Goal: Task Accomplishment & Management: Manage account settings

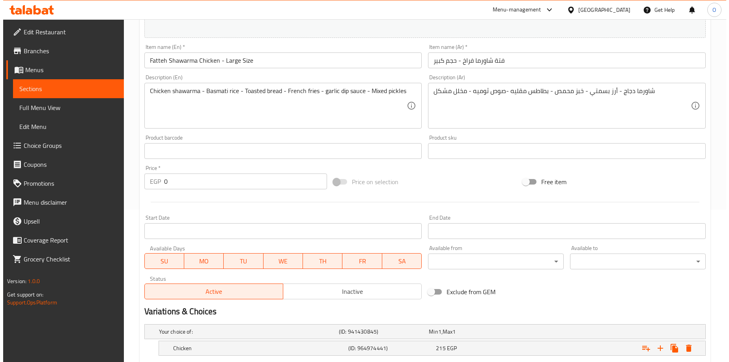
scroll to position [224, 0]
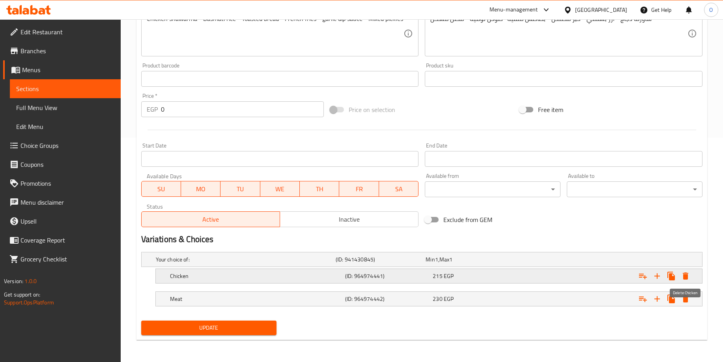
click at [689, 274] on icon "Expand" at bounding box center [685, 275] width 9 height 9
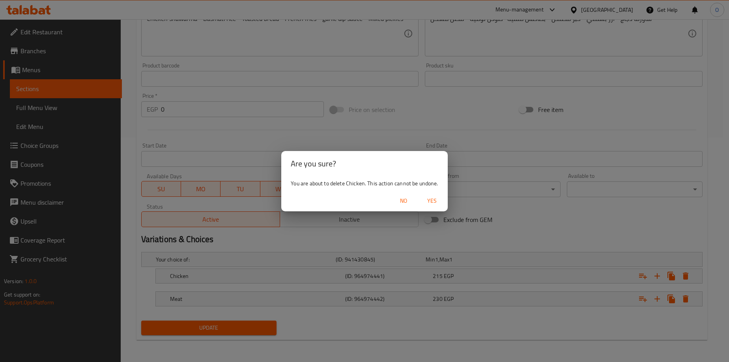
click at [432, 200] on span "Yes" at bounding box center [431, 201] width 19 height 10
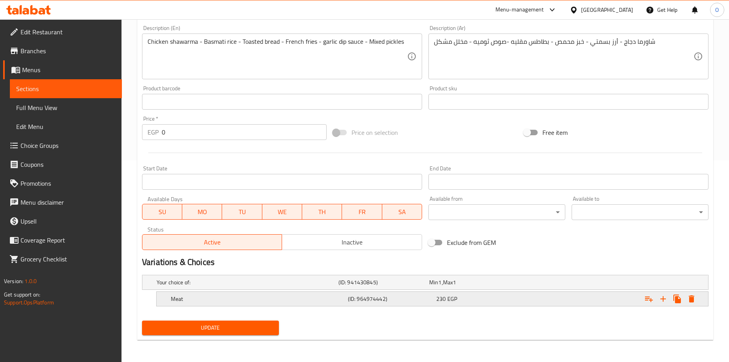
scroll to position [202, 0]
click at [685, 297] on icon "Expand" at bounding box center [685, 298] width 9 height 9
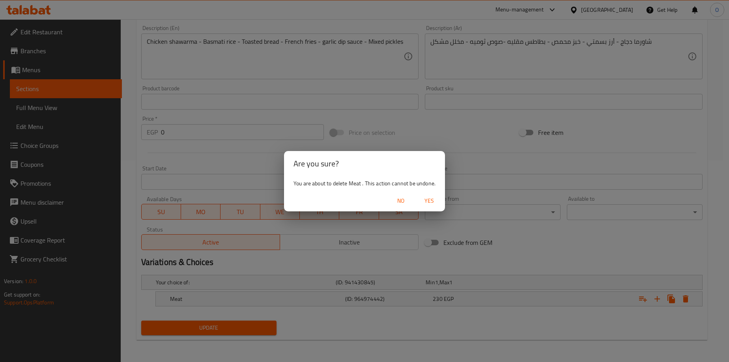
click at [430, 200] on span "Yes" at bounding box center [429, 201] width 19 height 10
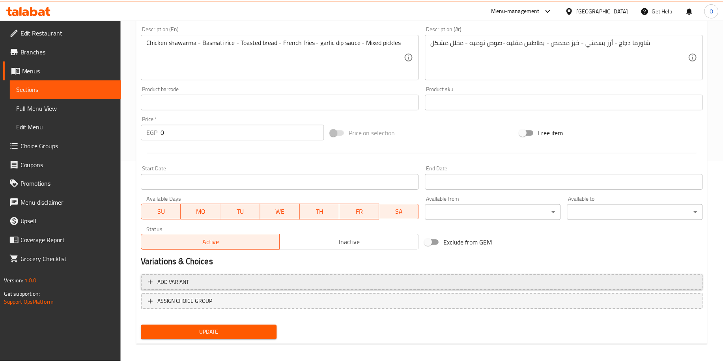
scroll to position [199, 0]
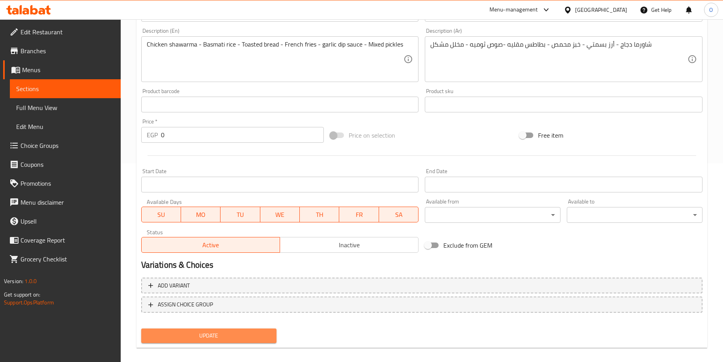
click at [256, 337] on span "Update" at bounding box center [209, 336] width 123 height 10
drag, startPoint x: 252, startPoint y: 354, endPoint x: 252, endPoint y: 350, distance: 4.0
click at [252, 350] on div "Home / Restaurants management / Menus / Sections / item / update Fatteh Shekko …" at bounding box center [421, 95] width 571 height 518
click at [257, 344] on div "Update" at bounding box center [209, 335] width 142 height 21
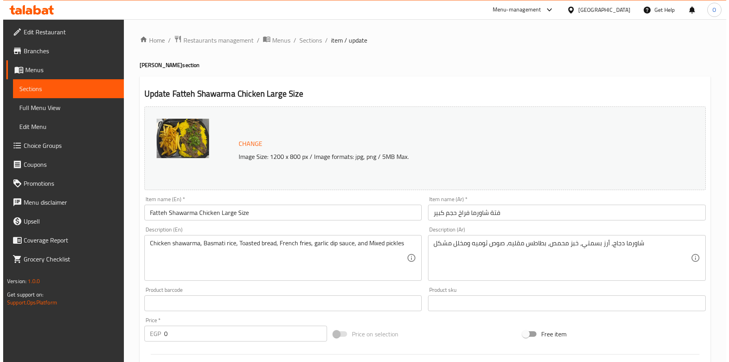
scroll to position [224, 0]
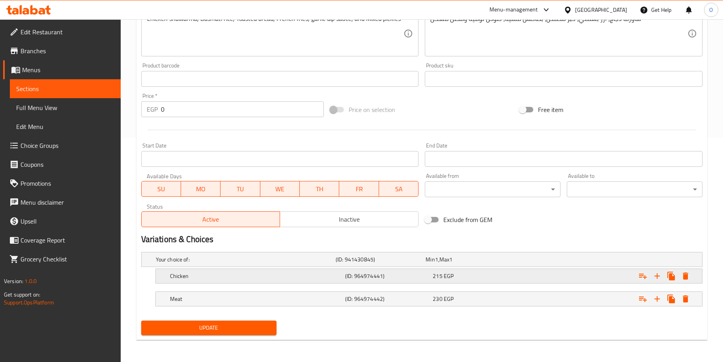
click at [688, 278] on icon "Expand" at bounding box center [686, 276] width 6 height 7
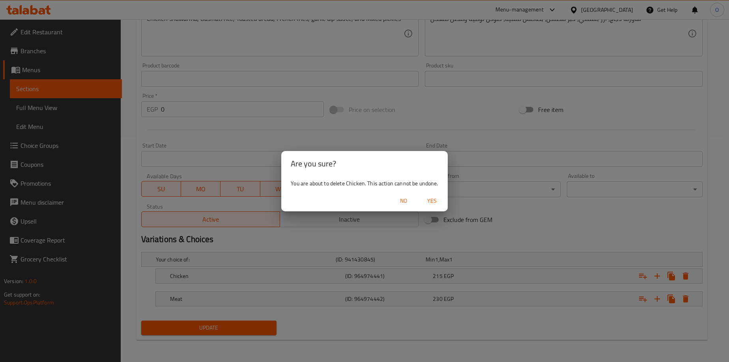
click at [435, 201] on span "Yes" at bounding box center [431, 201] width 19 height 10
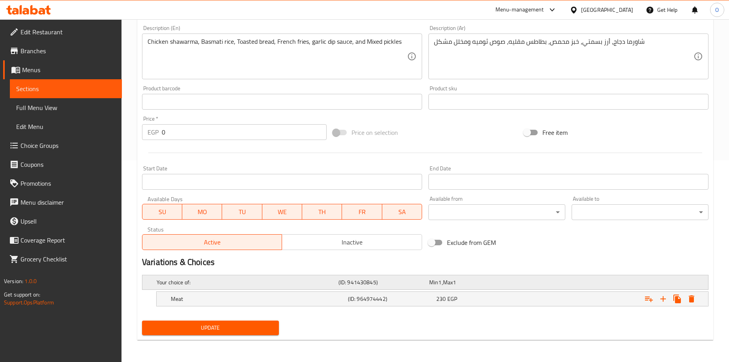
scroll to position [202, 0]
click at [683, 301] on icon "Expand" at bounding box center [685, 298] width 9 height 9
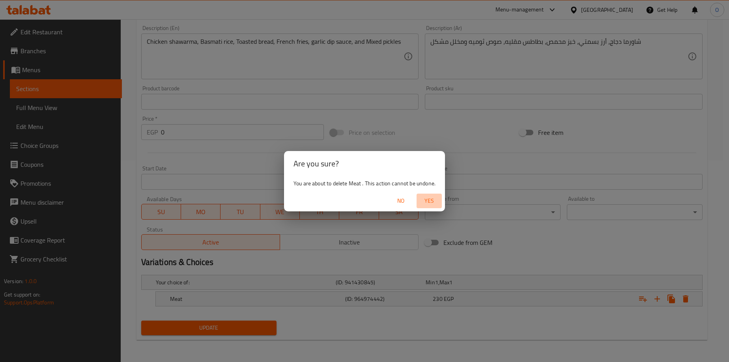
click at [428, 200] on span "Yes" at bounding box center [429, 201] width 19 height 10
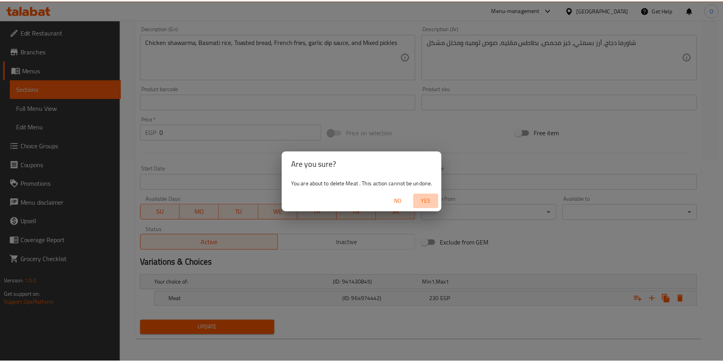
scroll to position [199, 0]
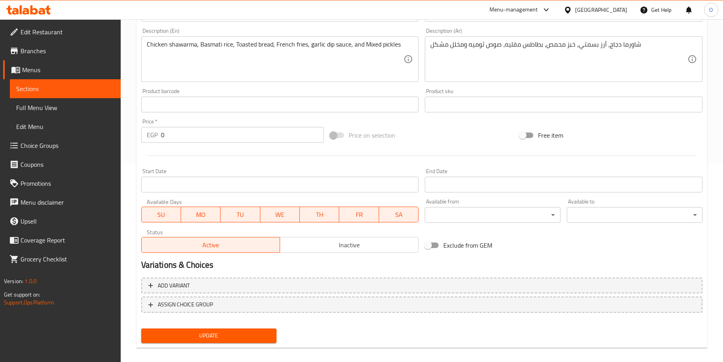
click at [223, 335] on span "Update" at bounding box center [209, 336] width 123 height 10
